Goal: Task Accomplishment & Management: Manage account settings

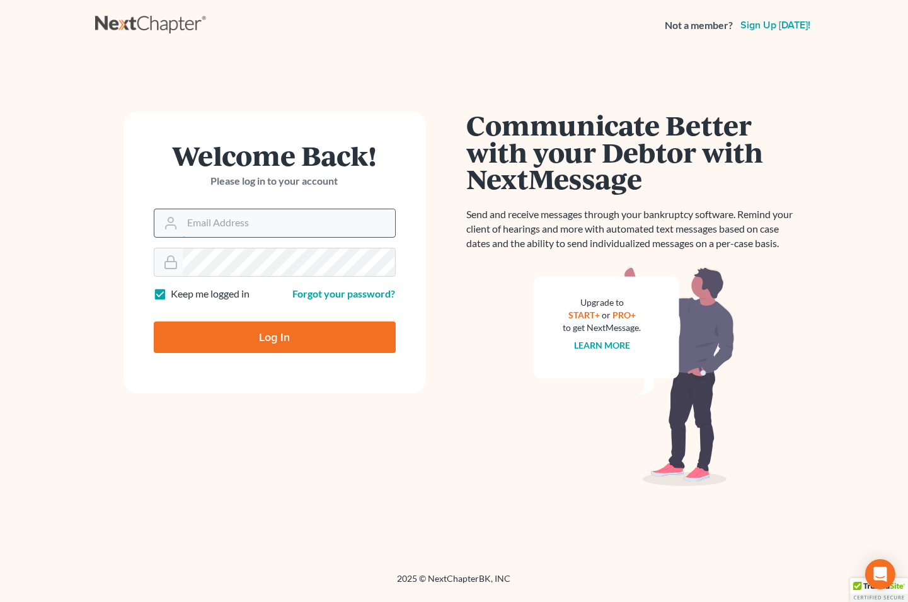
click at [222, 217] on input "Email Address" at bounding box center [289, 223] width 212 height 28
type input "[EMAIL_ADDRESS][DOMAIN_NAME]"
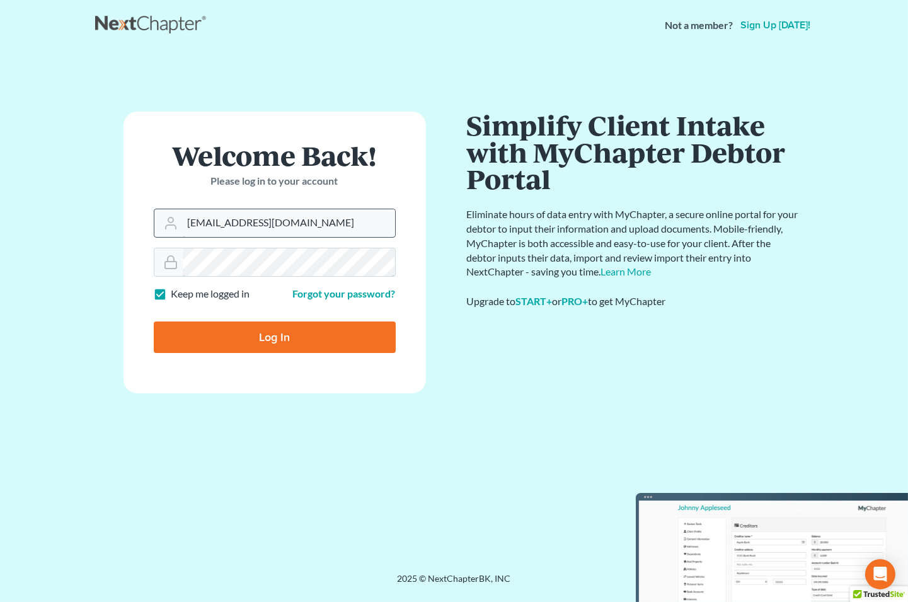
click at [154, 322] on input "Log In" at bounding box center [275, 338] width 242 height 32
type input "Thinking..."
